Goal: Task Accomplishment & Management: Complete application form

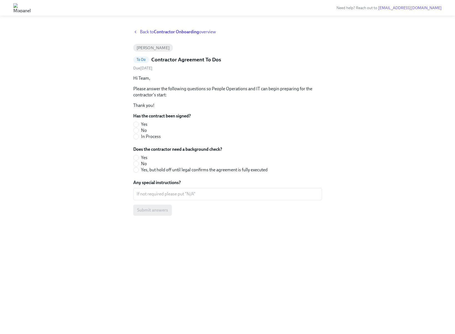
click at [151, 33] on span "Back to Contractor Onboarding overview" at bounding box center [178, 32] width 76 height 6
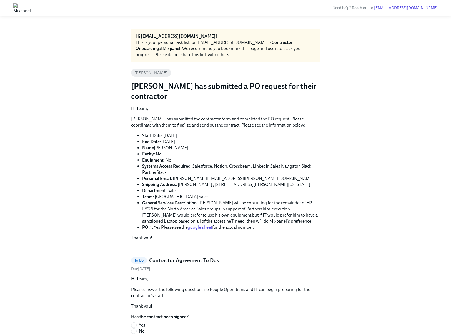
click at [196, 229] on link "google sheet" at bounding box center [200, 226] width 24 height 5
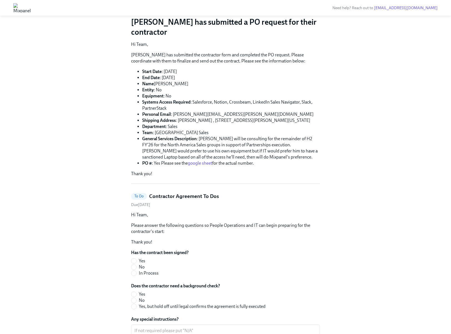
scroll to position [80, 0]
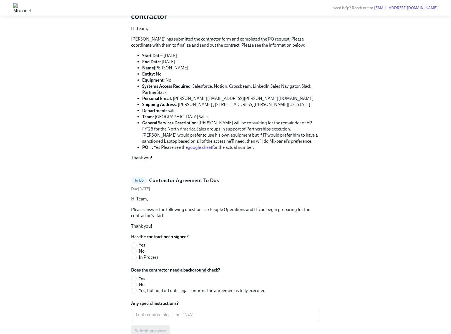
drag, startPoint x: 134, startPoint y: 250, endPoint x: 137, endPoint y: 251, distance: 2.9
click at [134, 250] on input "No" at bounding box center [133, 251] width 5 height 5
radio input "true"
click at [133, 257] on input "In Process" at bounding box center [133, 257] width 5 height 5
radio input "true"
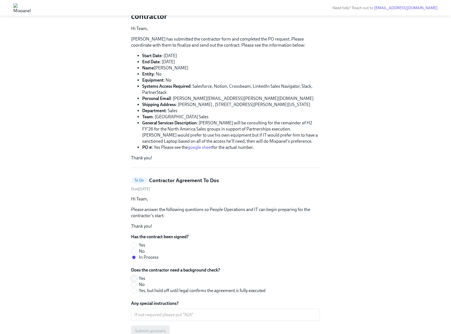
click at [135, 276] on input "Yes" at bounding box center [133, 278] width 5 height 5
radio input "true"
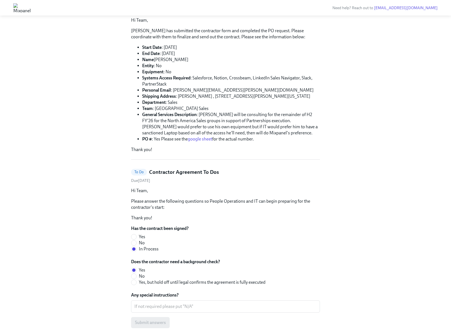
scroll to position [109, 0]
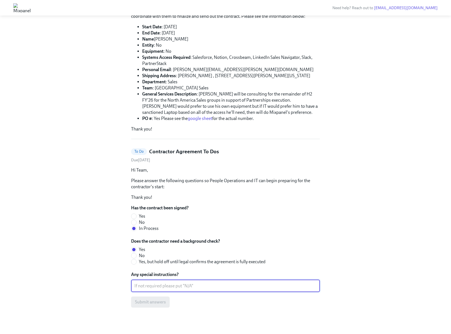
click at [162, 287] on textarea "Any special instructions?" at bounding box center [225, 285] width 182 height 7
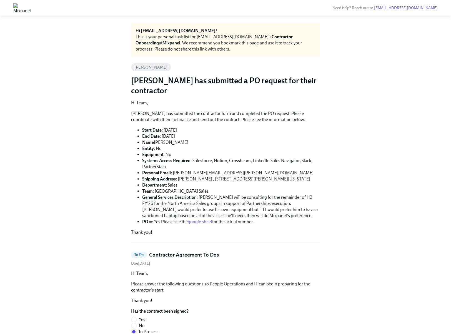
scroll to position [115, 0]
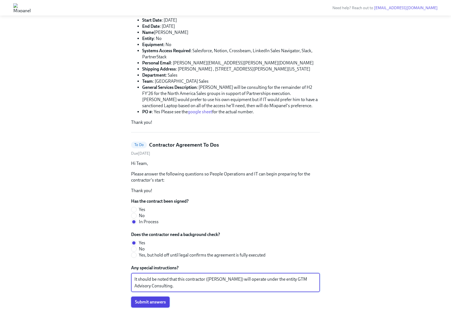
type textarea "It should be noted that this contractor ([PERSON_NAME]) will operate under the …"
click at [165, 303] on span "Submit answers" at bounding box center [150, 302] width 31 height 6
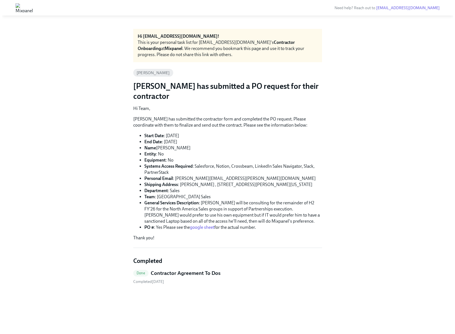
scroll to position [0, 0]
